Goal: Find specific page/section

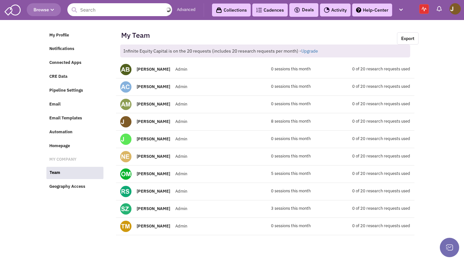
click at [131, 4] on input "text" at bounding box center [119, 9] width 105 height 13
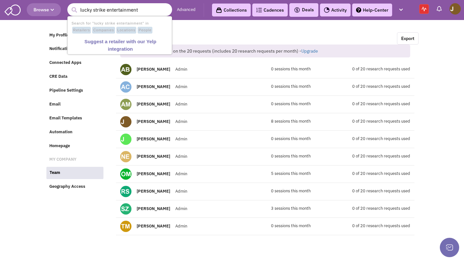
type input "lucky strike entertainment"
click at [69, 5] on button "submit" at bounding box center [74, 10] width 10 height 10
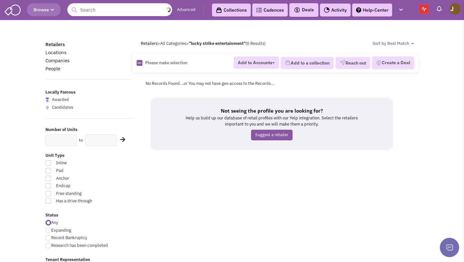
click at [129, 5] on input "text" at bounding box center [119, 9] width 105 height 13
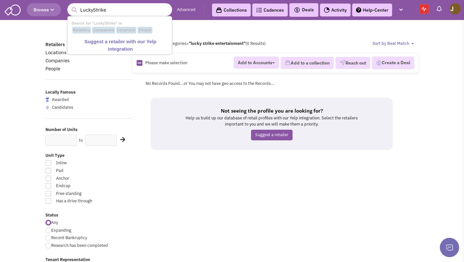
click at [94, 10] on input "LuckyStrike" at bounding box center [119, 9] width 105 height 13
click at [93, 10] on input "LuckyStrike" at bounding box center [119, 9] width 105 height 13
type input "Lucky Strike"
click at [69, 5] on button "submit" at bounding box center [74, 10] width 10 height 10
